Goal: Find specific page/section: Find specific page/section

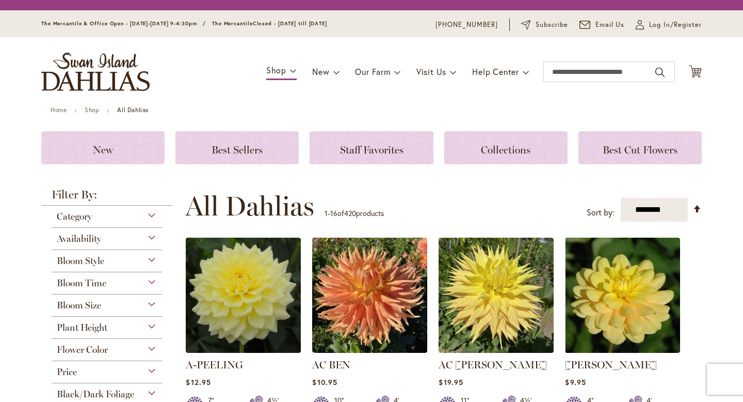
click at [155, 215] on div "Category" at bounding box center [107, 213] width 110 height 17
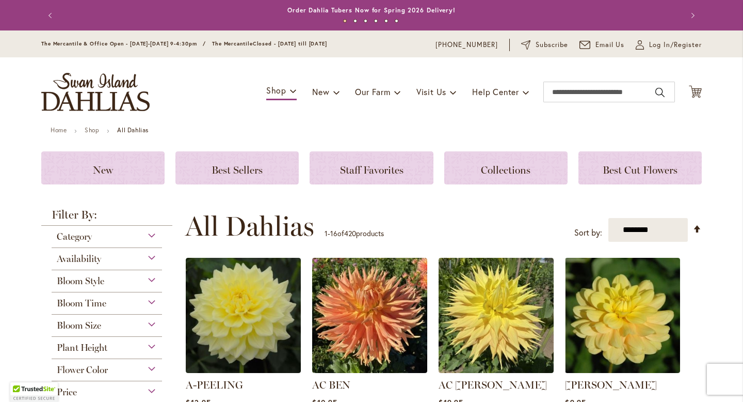
click at [152, 237] on div "Category" at bounding box center [107, 234] width 110 height 17
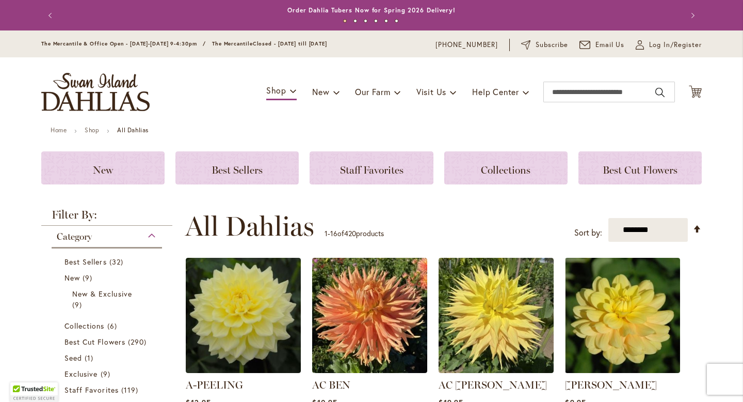
scroll to position [226, 0]
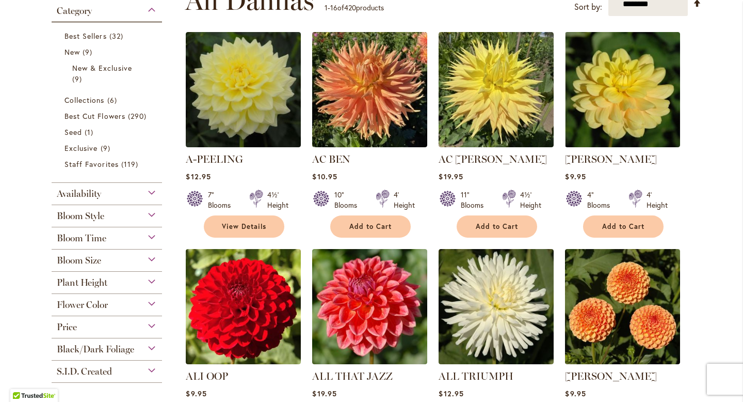
click at [151, 211] on div "Bloom Style" at bounding box center [107, 213] width 110 height 17
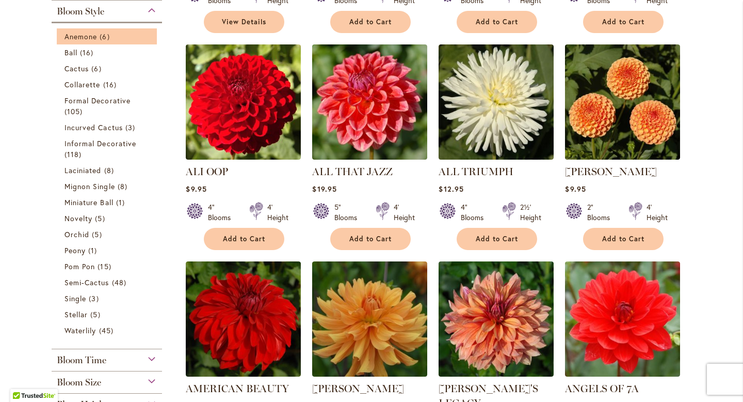
click at [84, 28] on li "Anemone 6 items" at bounding box center [107, 36] width 100 height 16
